Goal: Task Accomplishment & Management: Complete application form

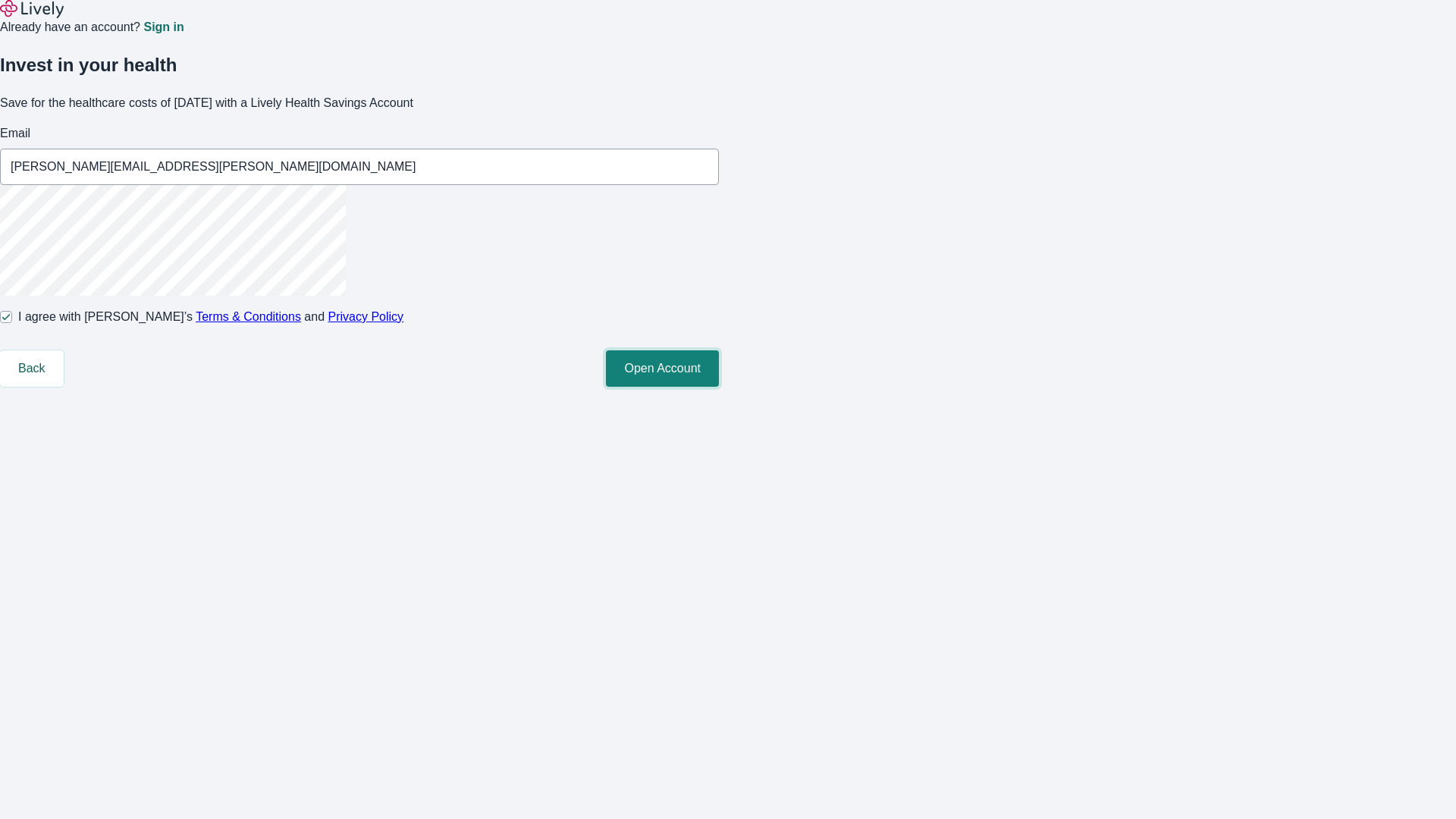
click at [719, 387] on button "Open Account" at bounding box center [662, 368] width 113 height 36
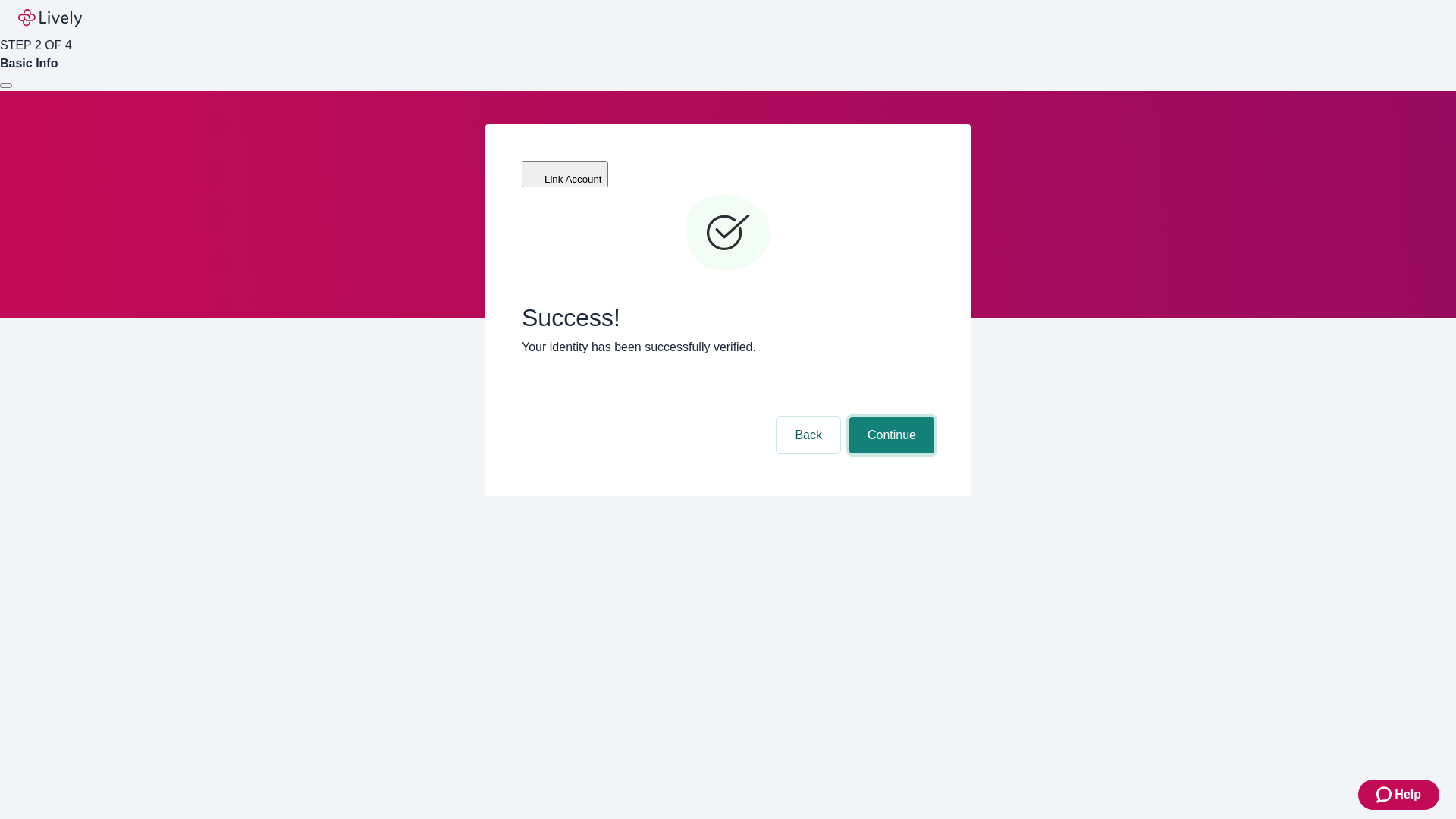
click at [889, 417] on button "Continue" at bounding box center [891, 435] width 85 height 36
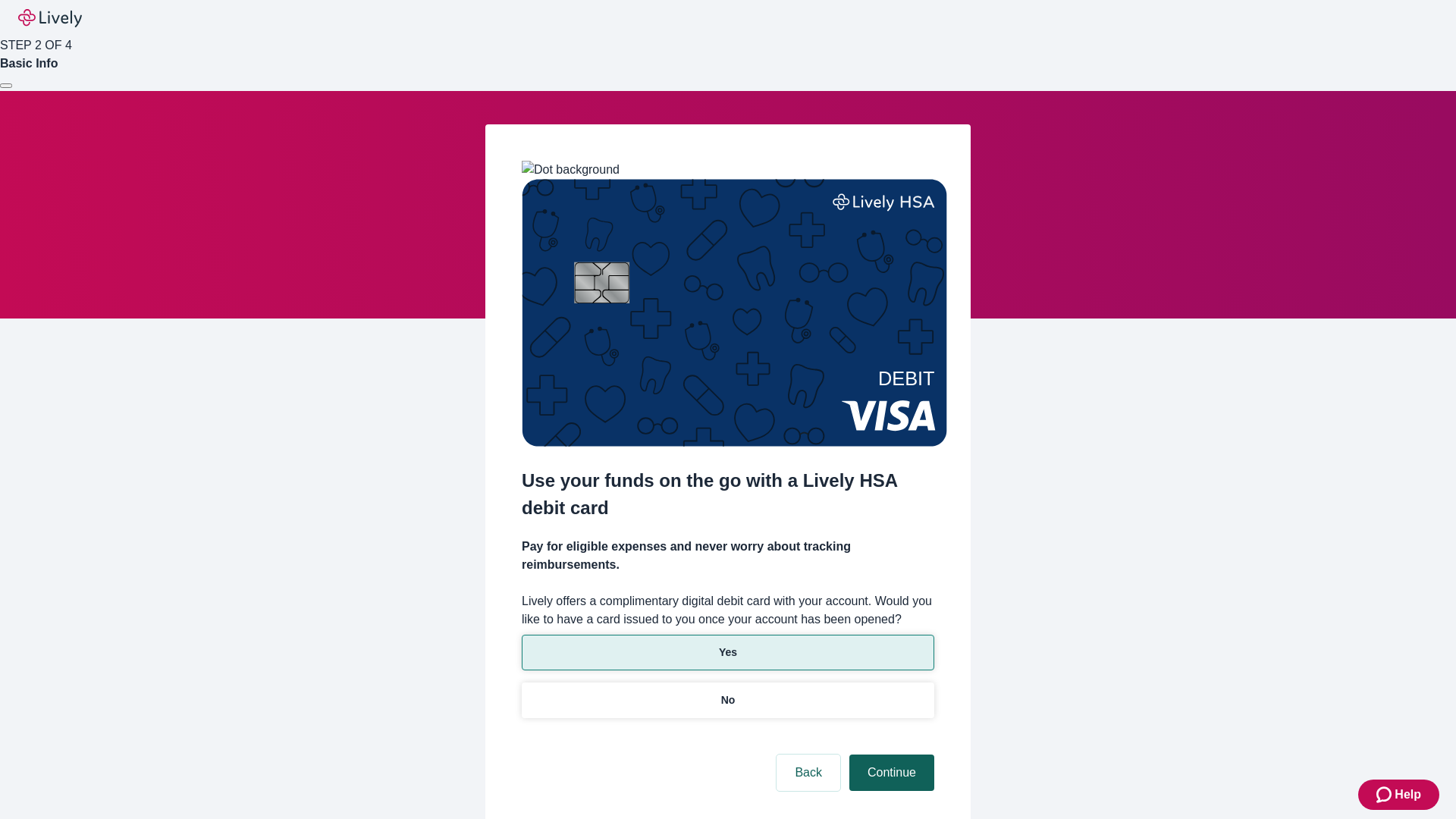
click at [728, 693] on p "No" at bounding box center [728, 700] width 15 height 16
click at [889, 755] on button "Continue" at bounding box center [891, 772] width 85 height 36
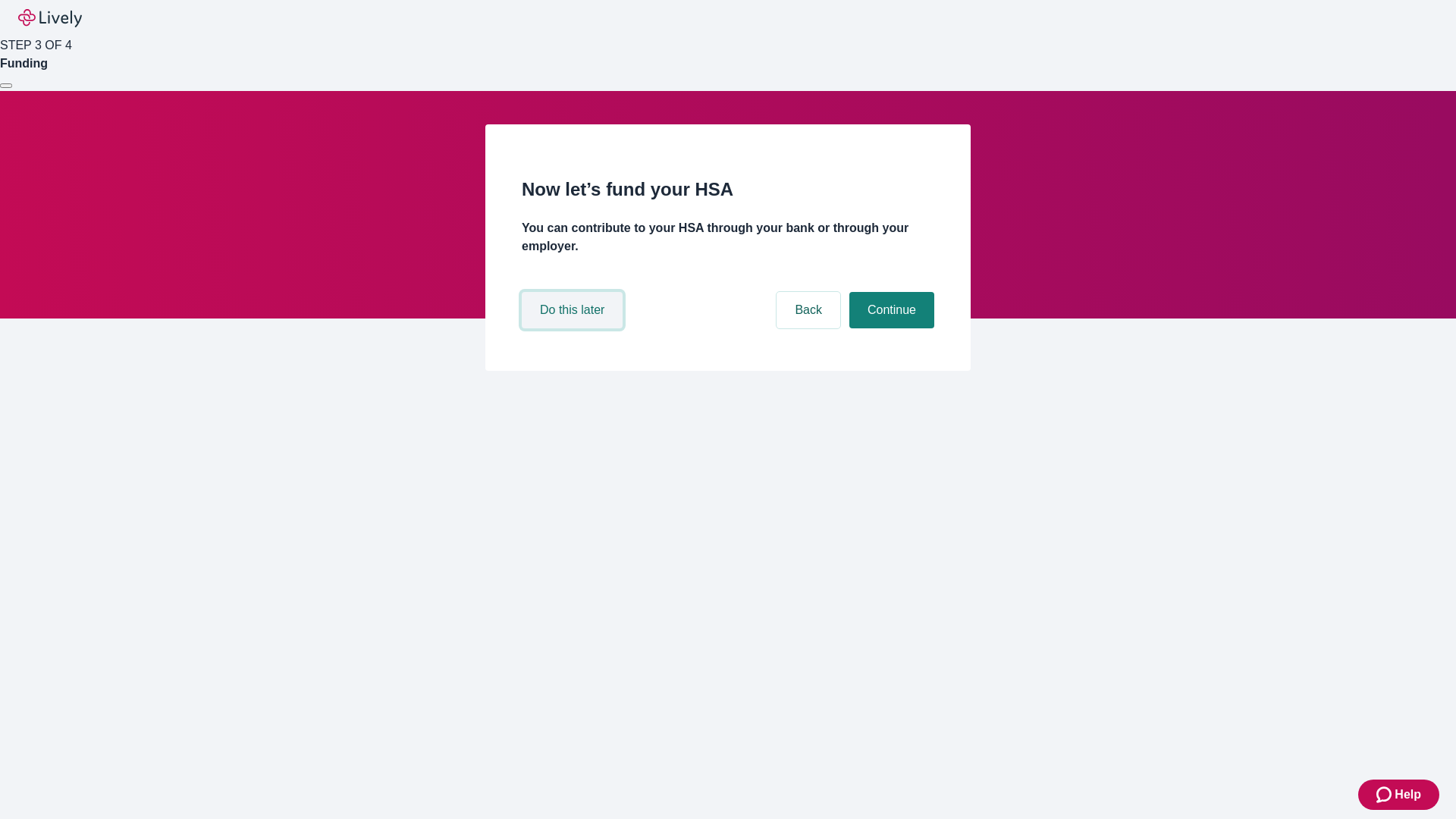
click at [574, 329] on button "Do this later" at bounding box center [572, 309] width 101 height 36
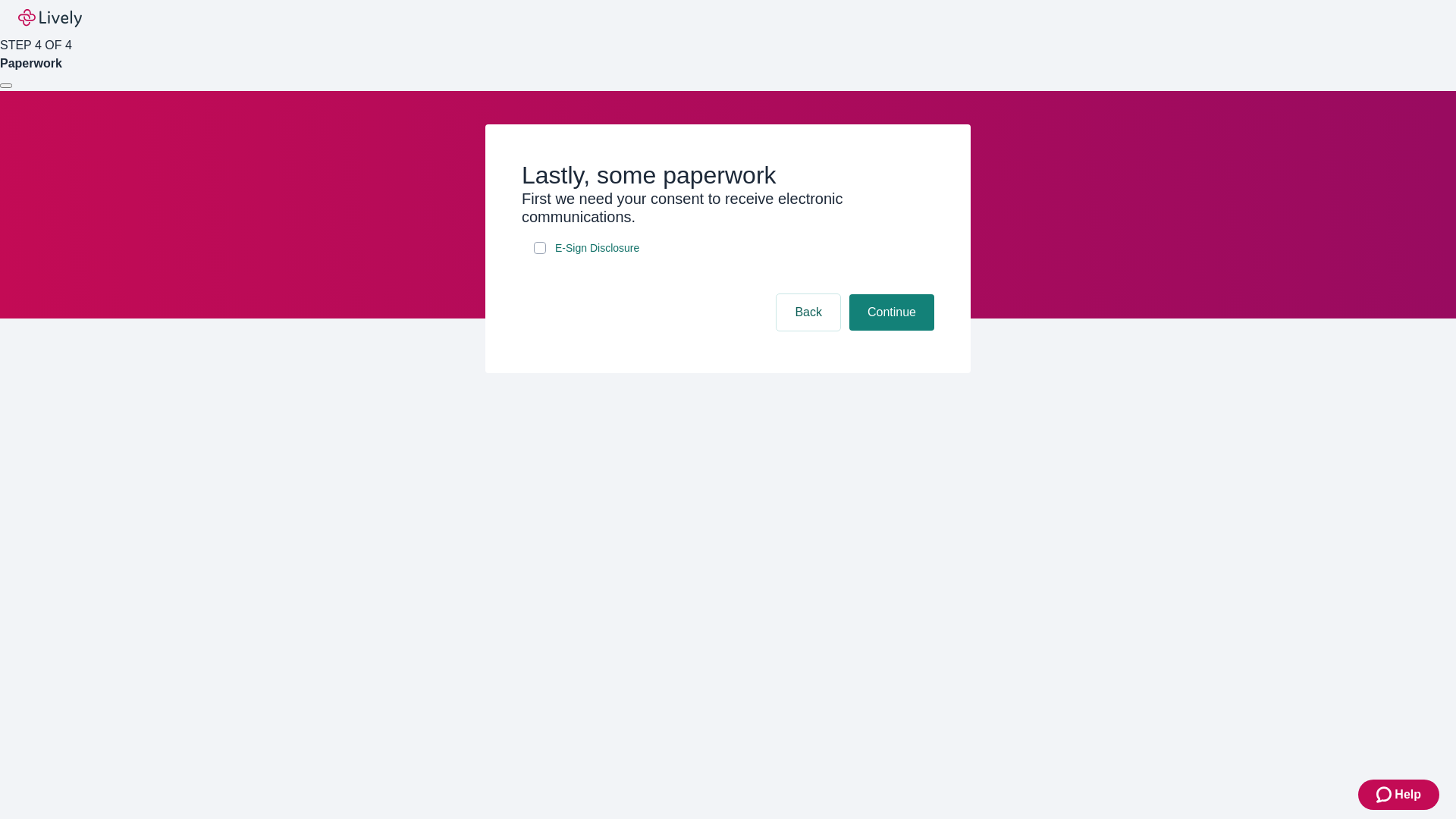
click at [540, 254] on input "E-Sign Disclosure" at bounding box center [540, 248] width 12 height 12
checkbox input "true"
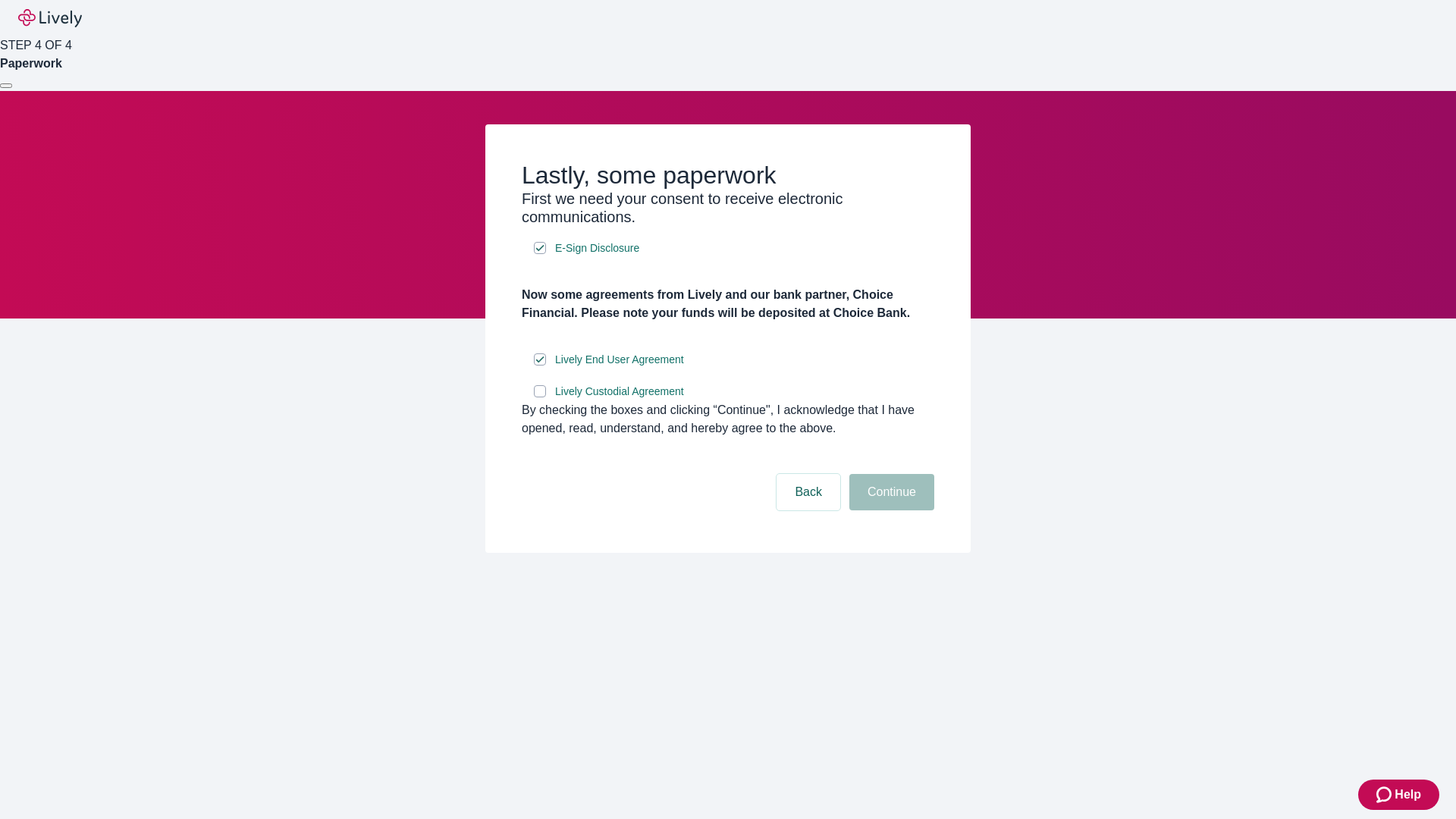
click at [540, 397] on input "Lively Custodial Agreement" at bounding box center [540, 391] width 12 height 12
checkbox input "true"
click at [889, 511] on button "Continue" at bounding box center [891, 491] width 85 height 36
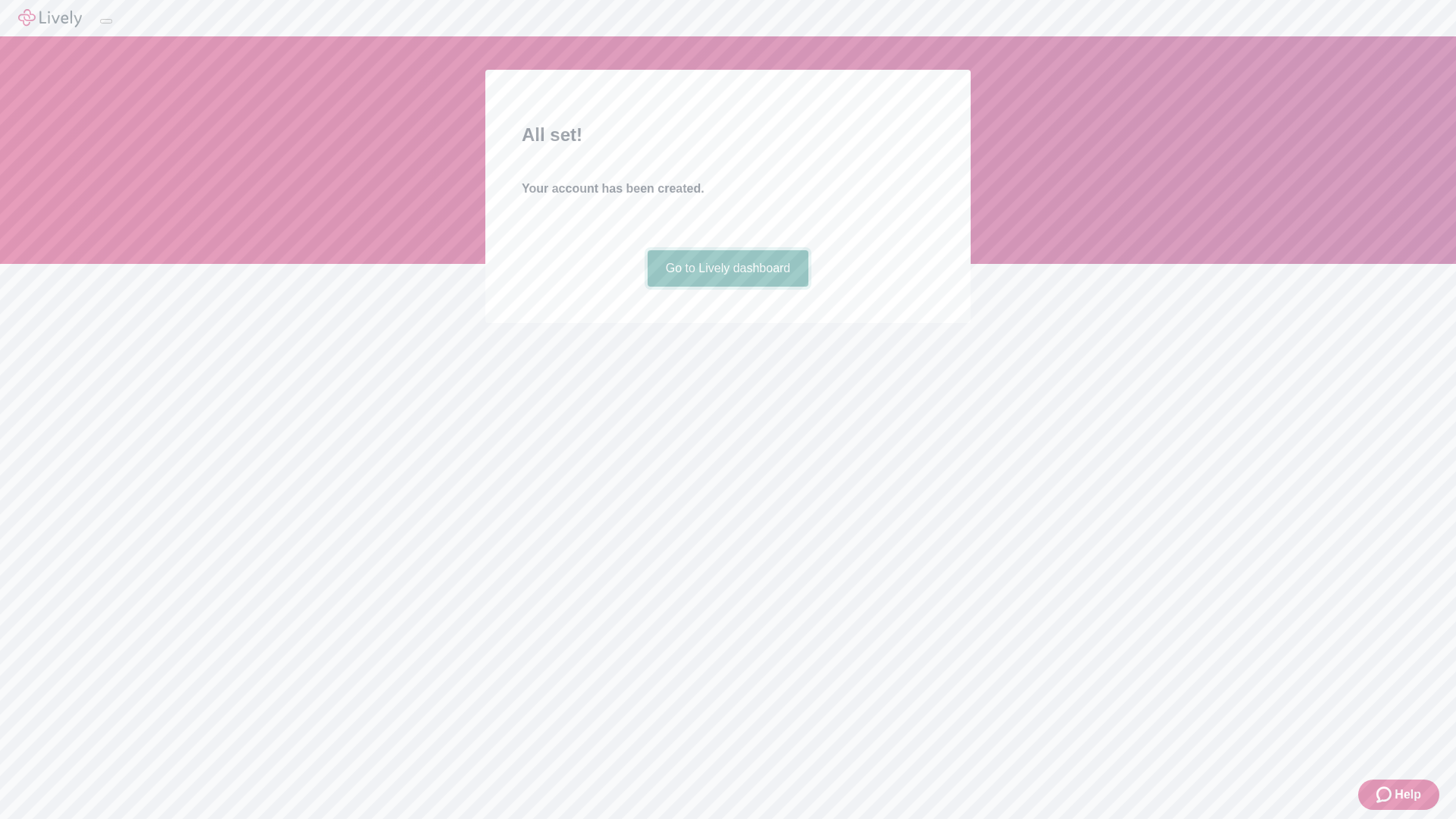
click at [728, 287] on link "Go to Lively dashboard" at bounding box center [728, 267] width 161 height 36
